Goal: Task Accomplishment & Management: Manage account settings

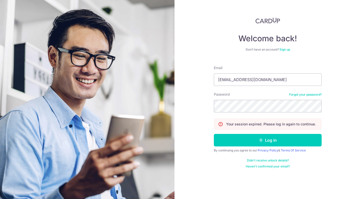
type input "[EMAIL_ADDRESS][DOMAIN_NAME]"
click at [268, 140] on button "Log in" at bounding box center [268, 140] width 108 height 13
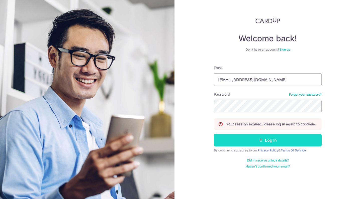
click at [278, 146] on button "Log in" at bounding box center [268, 140] width 108 height 13
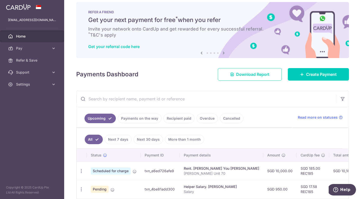
scroll to position [6, 0]
